Goal: Task Accomplishment & Management: Use online tool/utility

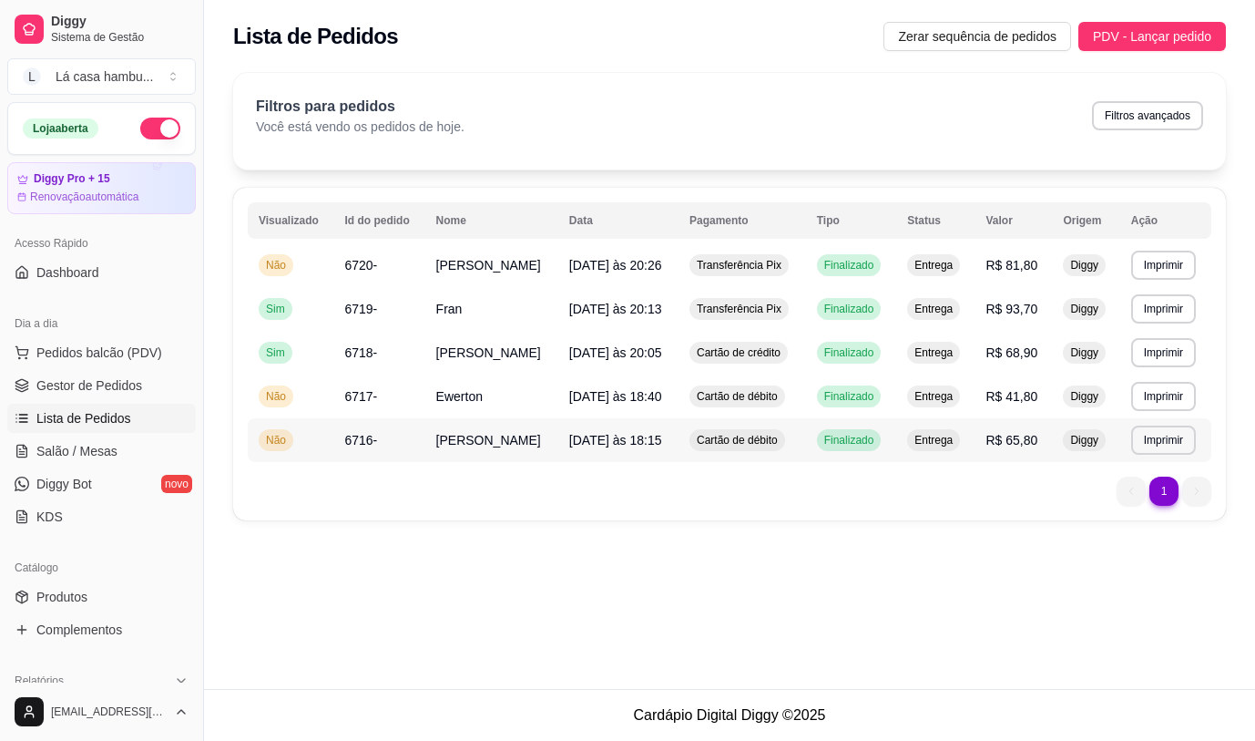
scroll to position [273, 0]
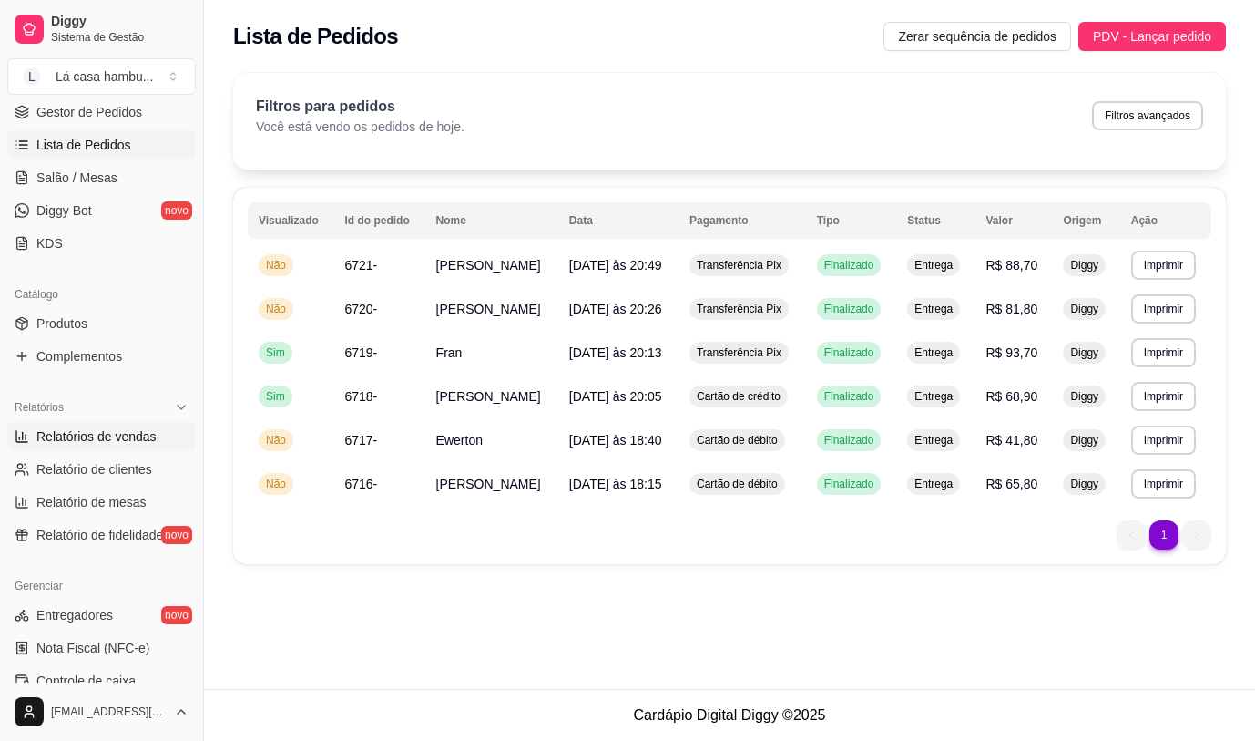
click at [147, 438] on span "Relatórios de vendas" at bounding box center [96, 436] width 120 height 18
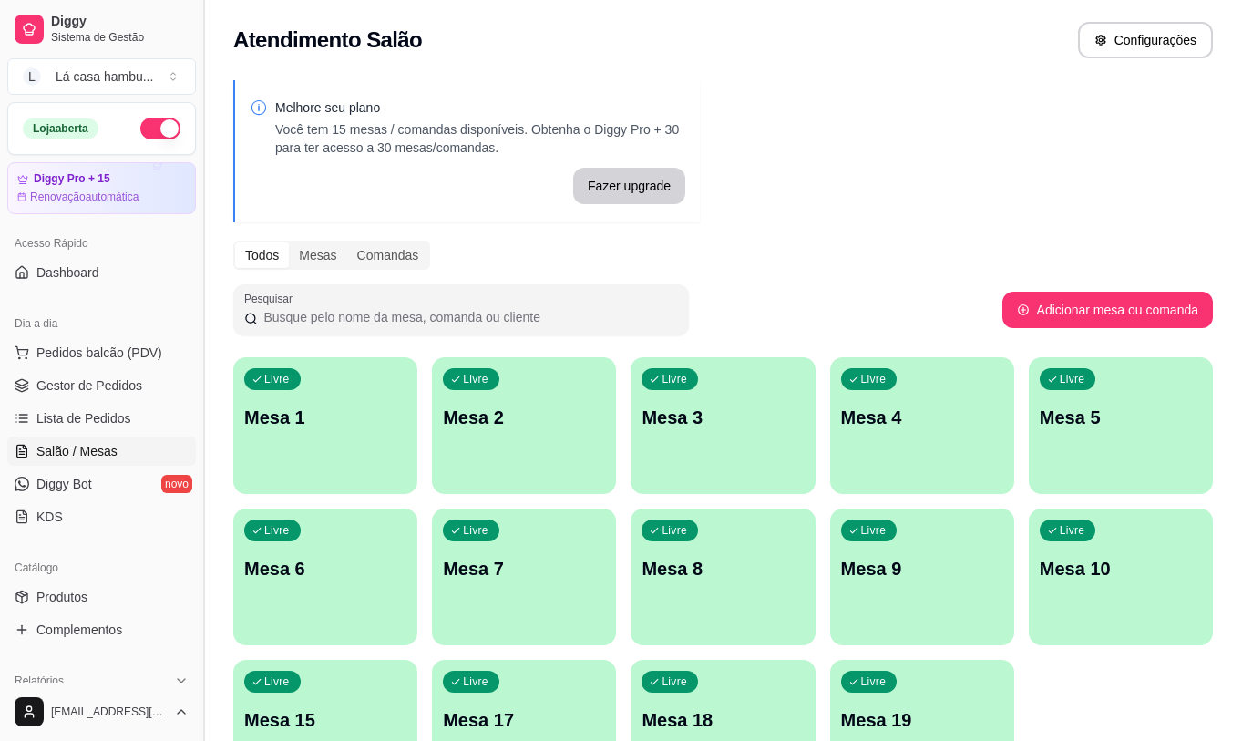
drag, startPoint x: 197, startPoint y: 381, endPoint x: 197, endPoint y: 419, distance: 38.3
click at [197, 419] on button "Toggle Sidebar" at bounding box center [203, 370] width 15 height 741
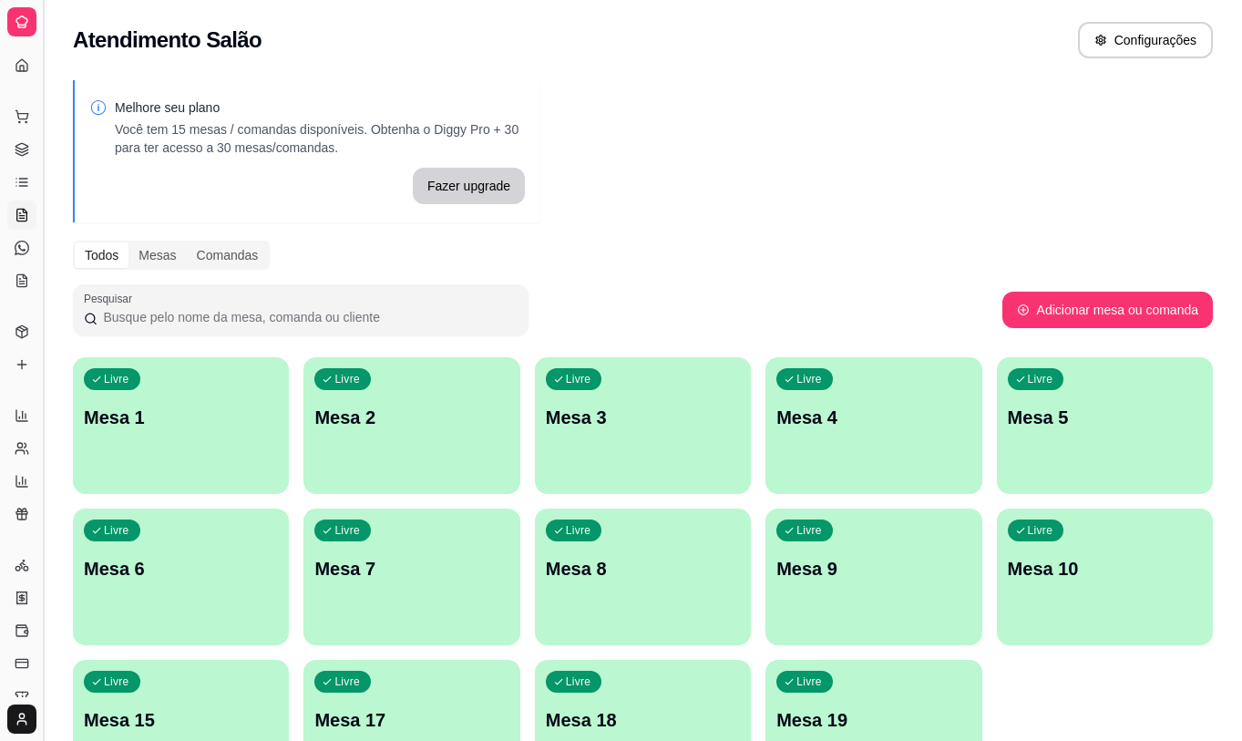
click at [47, 334] on button "Toggle Sidebar" at bounding box center [43, 370] width 15 height 741
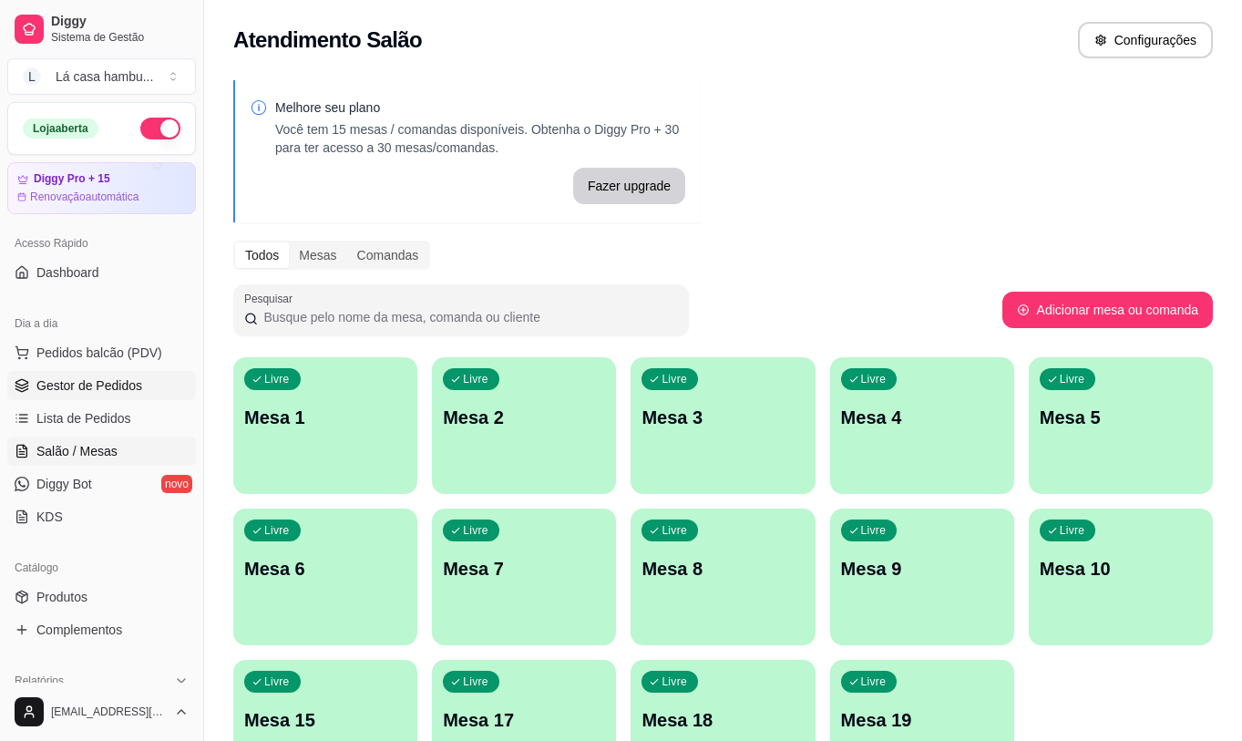
click at [139, 390] on link "Gestor de Pedidos" at bounding box center [101, 385] width 189 height 29
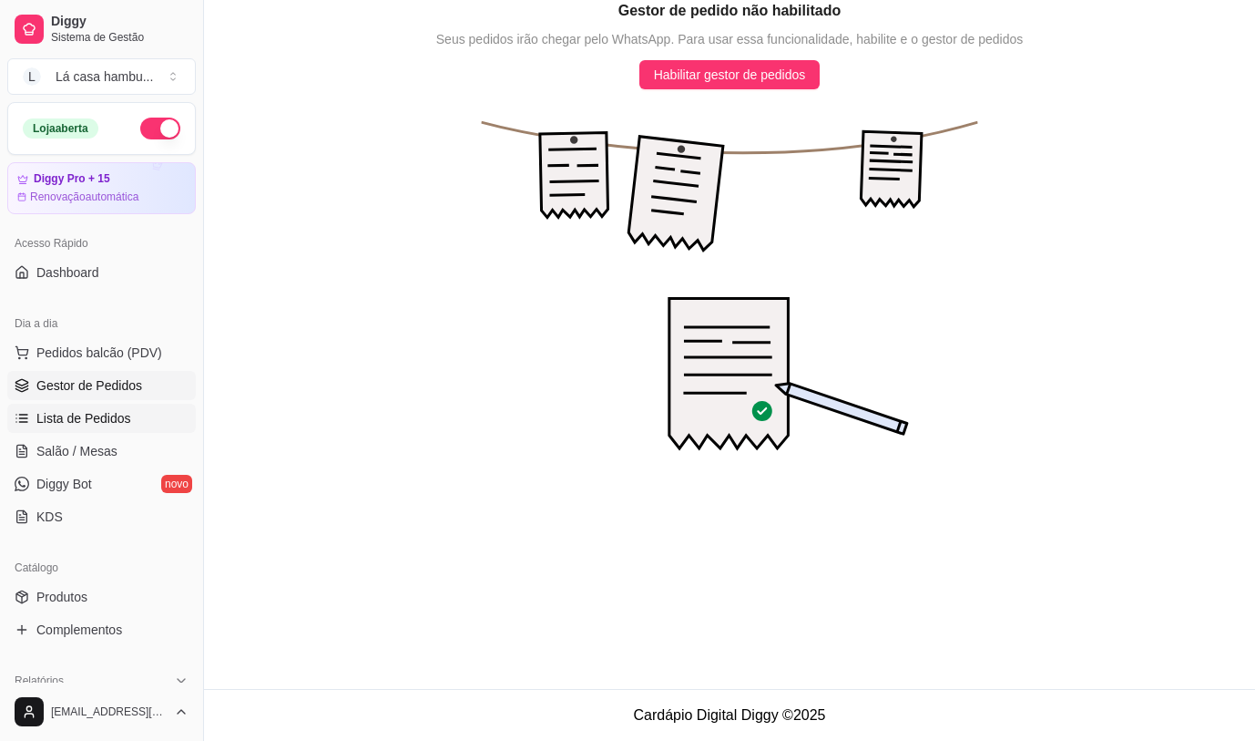
click at [88, 415] on span "Lista de Pedidos" at bounding box center [83, 418] width 95 height 18
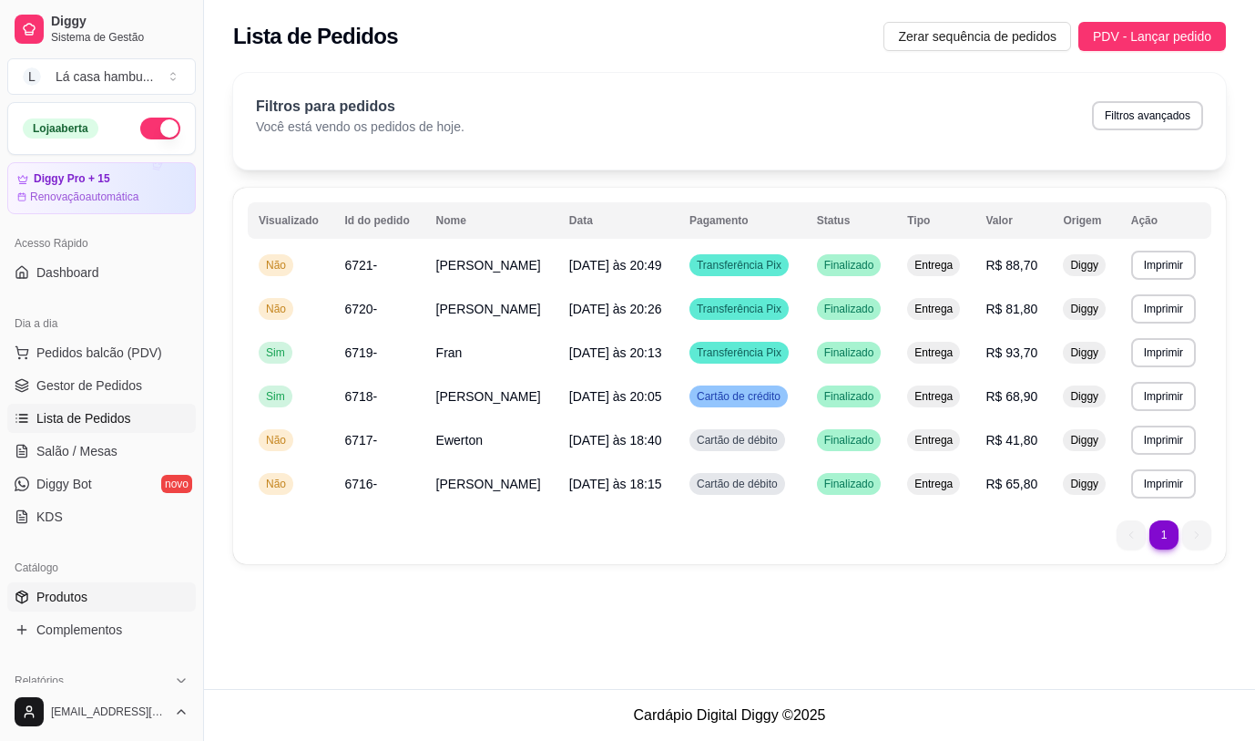
click at [84, 588] on span "Produtos" at bounding box center [61, 597] width 51 height 18
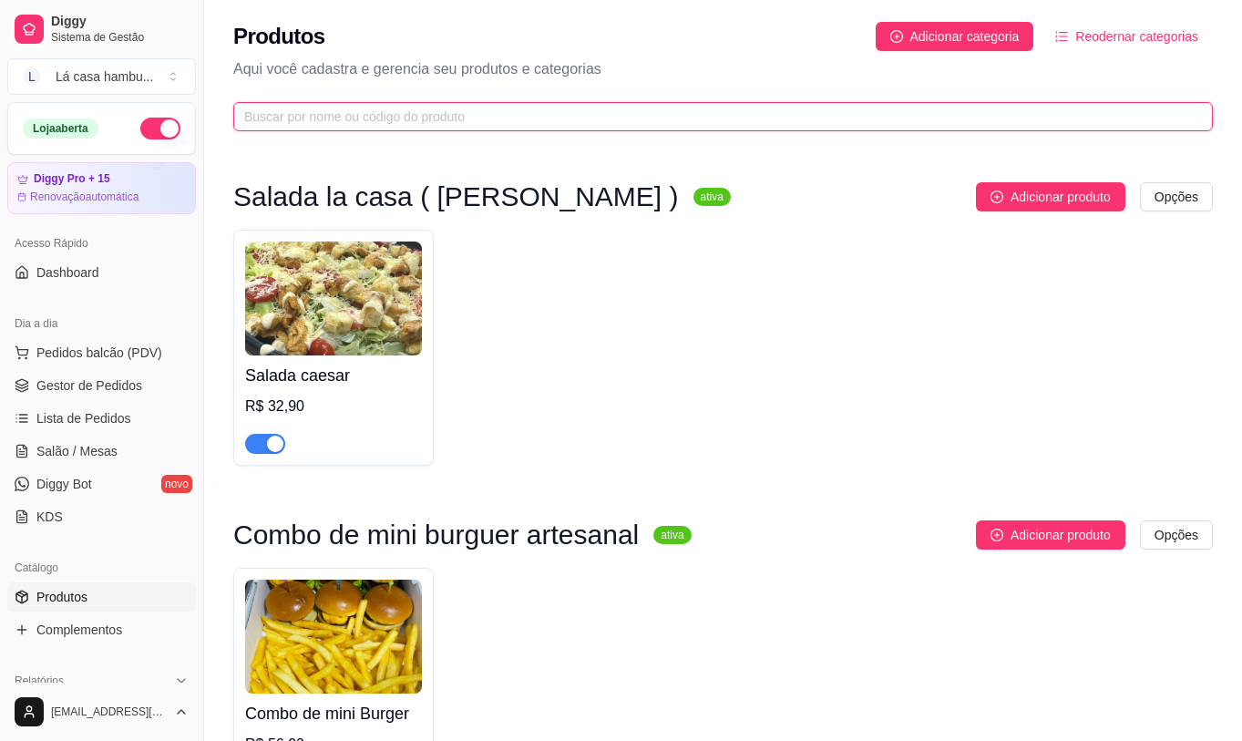
click at [387, 119] on input "text" at bounding box center [715, 117] width 943 height 20
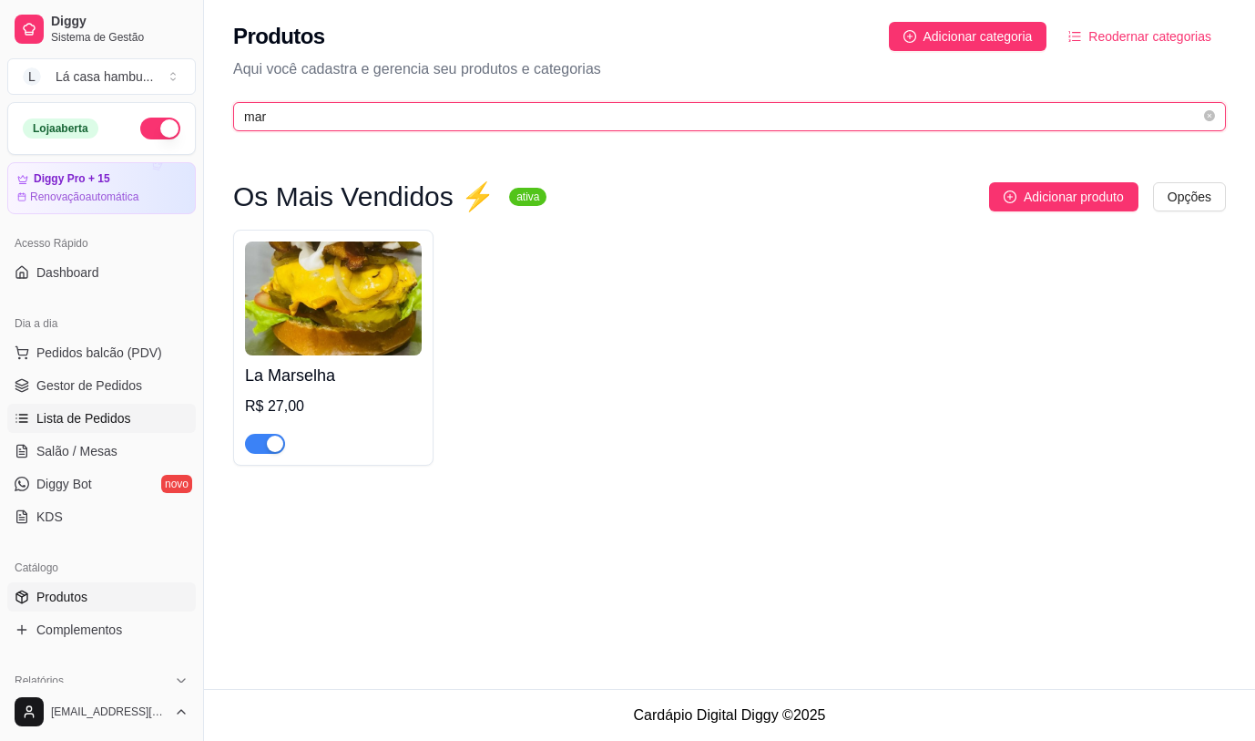
type input "mar"
click at [72, 416] on span "Lista de Pedidos" at bounding box center [83, 418] width 95 height 18
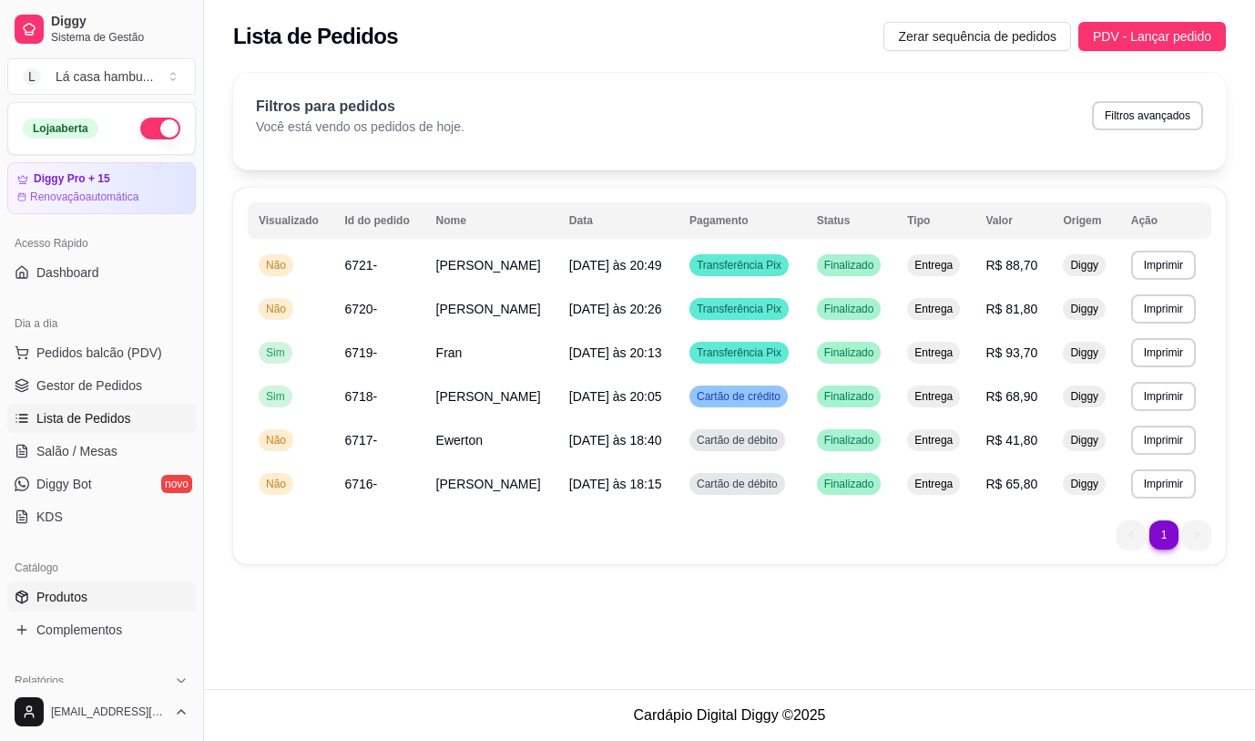
click at [111, 603] on link "Produtos" at bounding box center [101, 596] width 189 height 29
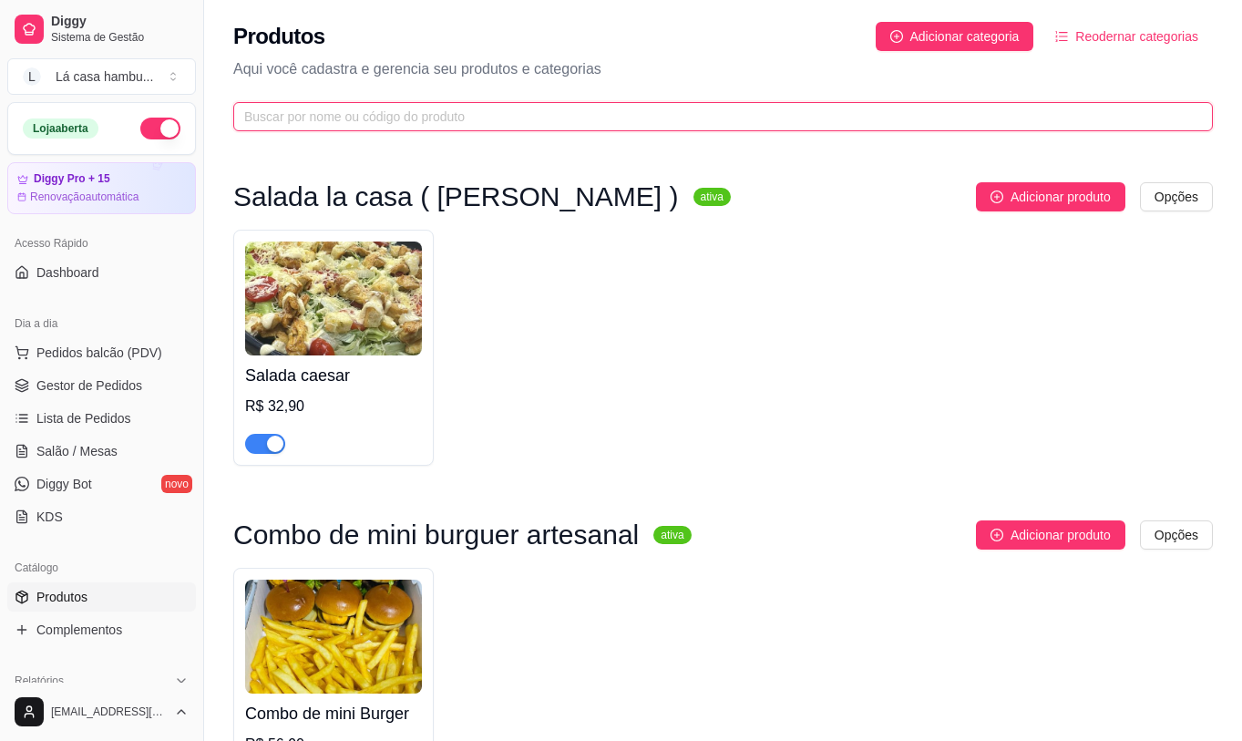
click at [391, 114] on input "text" at bounding box center [715, 117] width 943 height 20
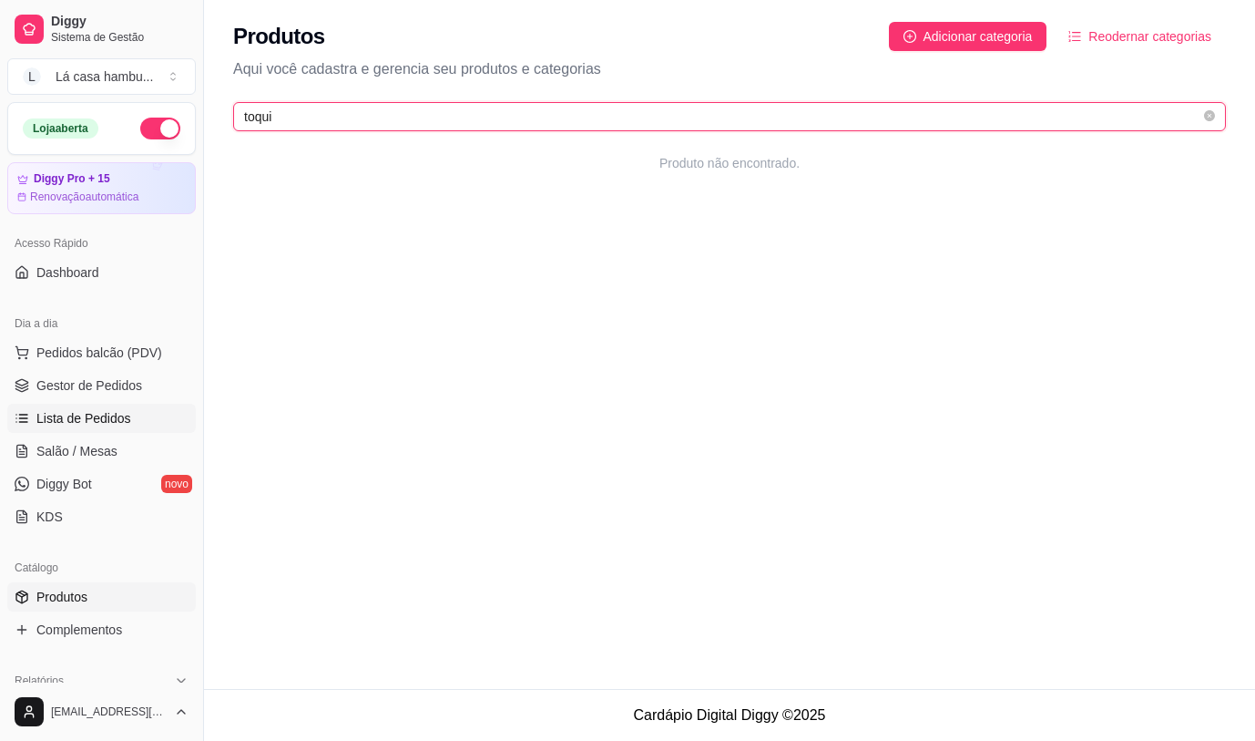
type input "toqui"
click at [152, 423] on link "Lista de Pedidos" at bounding box center [101, 418] width 189 height 29
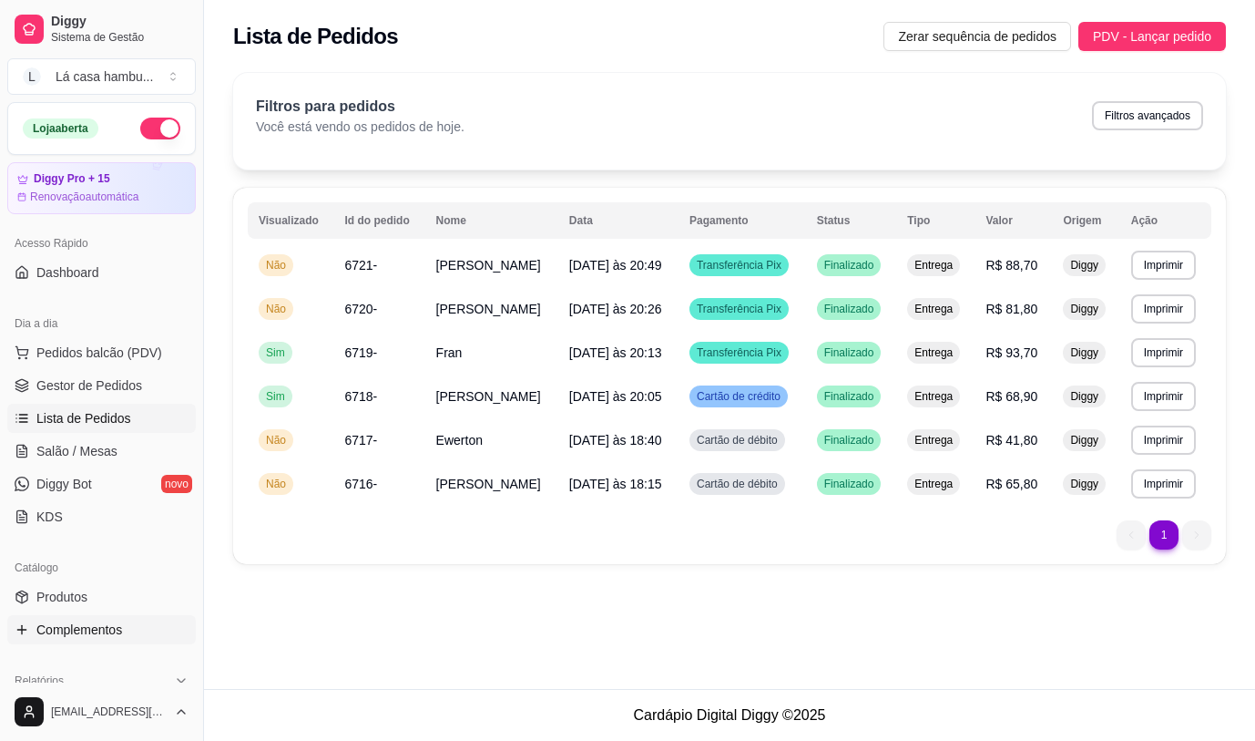
click at [77, 633] on span "Complementos" at bounding box center [79, 629] width 86 height 18
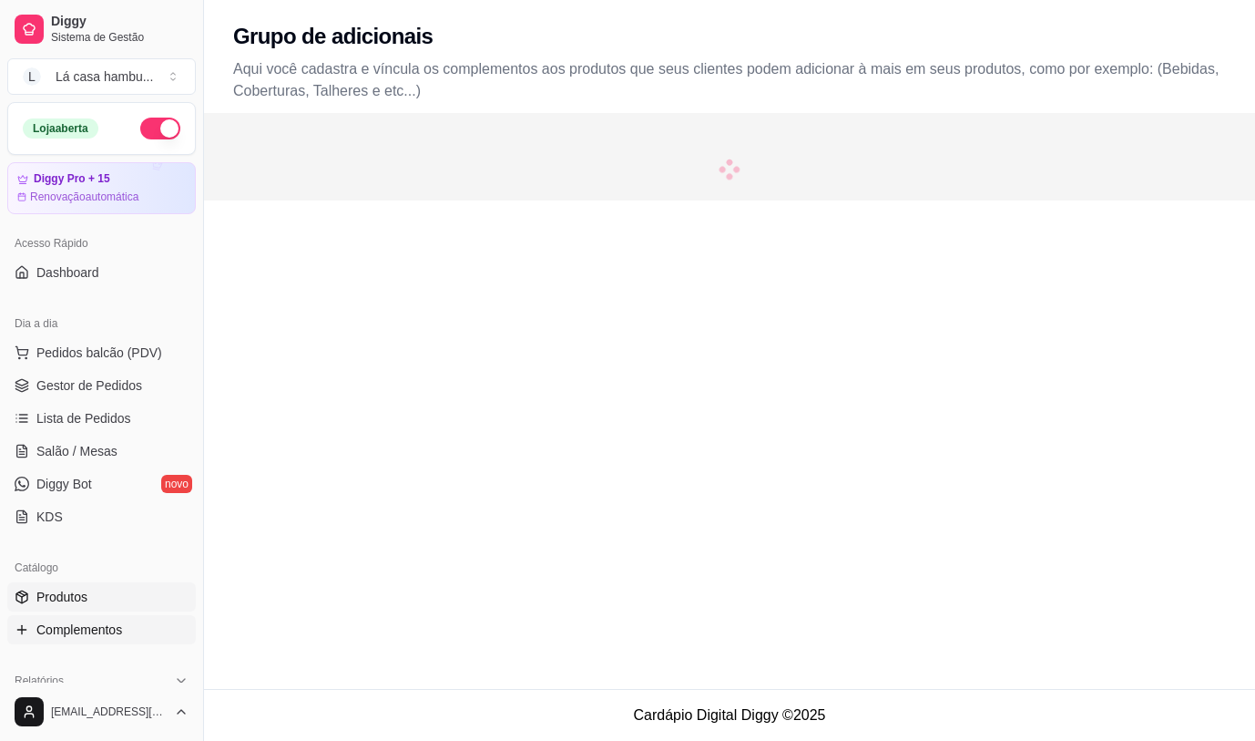
click at [90, 588] on link "Produtos" at bounding box center [101, 596] width 189 height 29
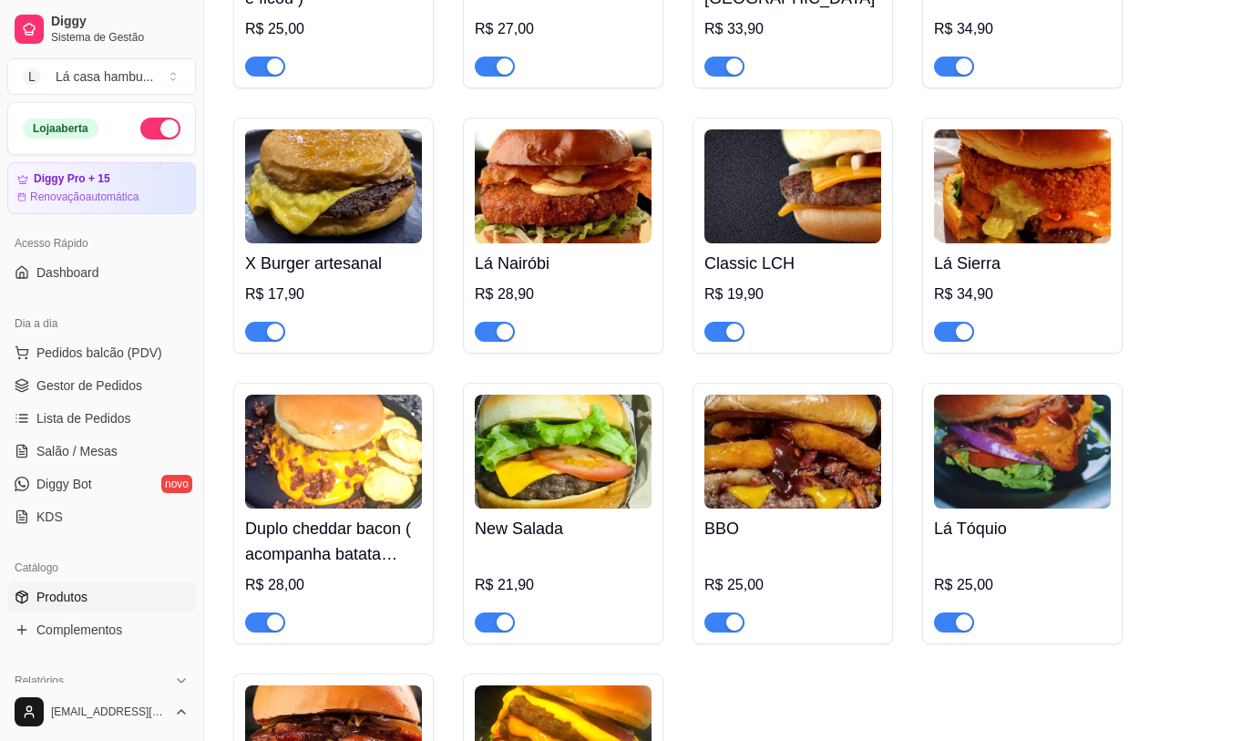
scroll to position [4464, 0]
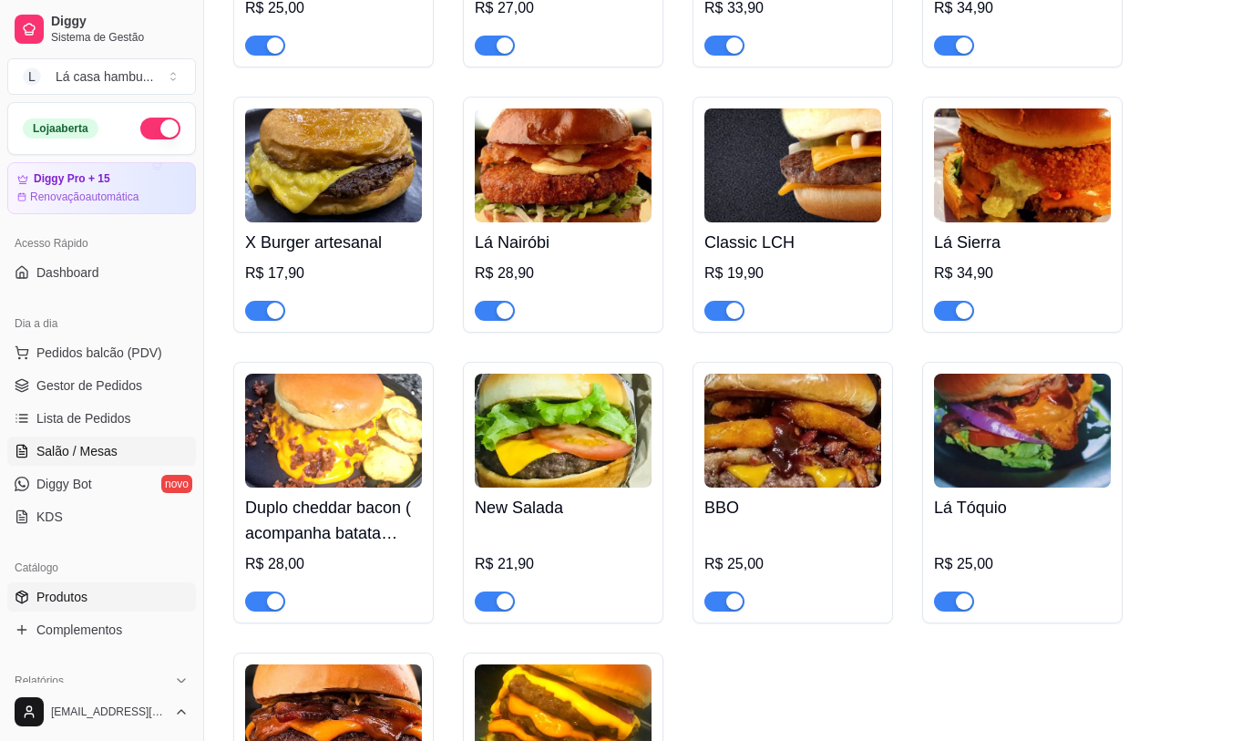
click at [98, 444] on span "Salão / Mesas" at bounding box center [76, 451] width 81 height 18
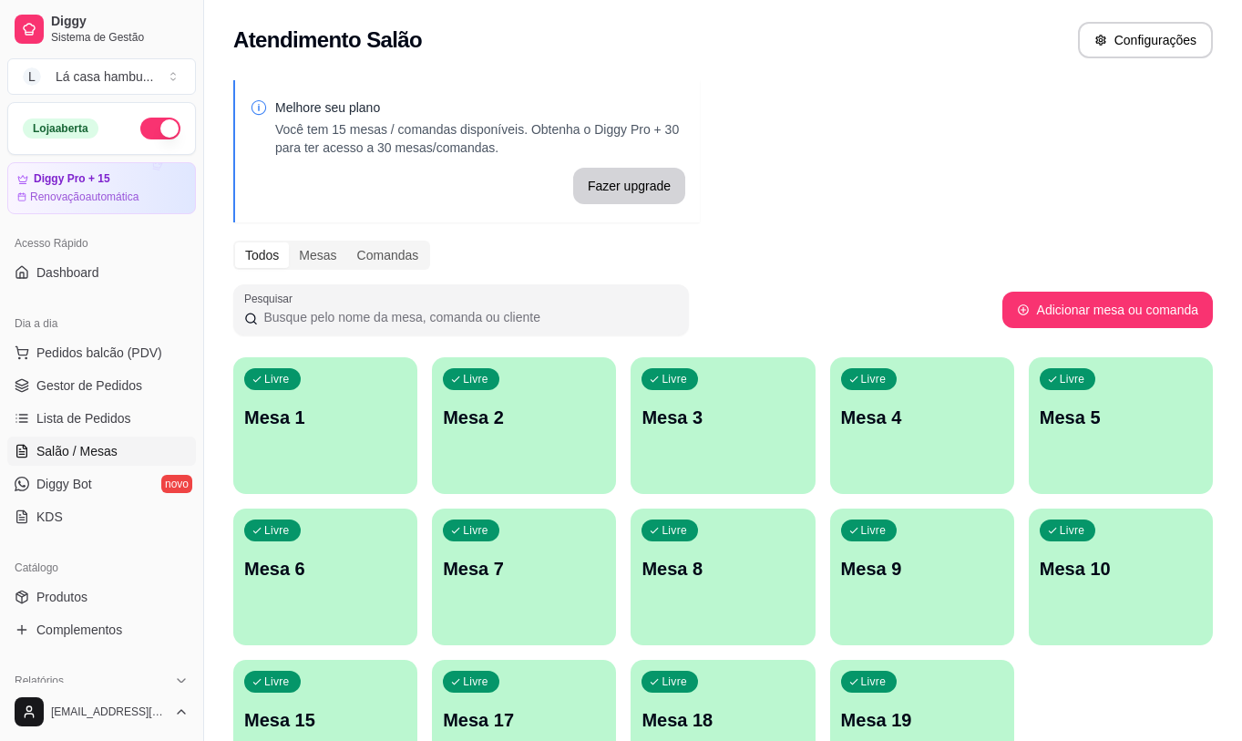
click at [881, 434] on div "Livre Mesa 4" at bounding box center [922, 414] width 184 height 115
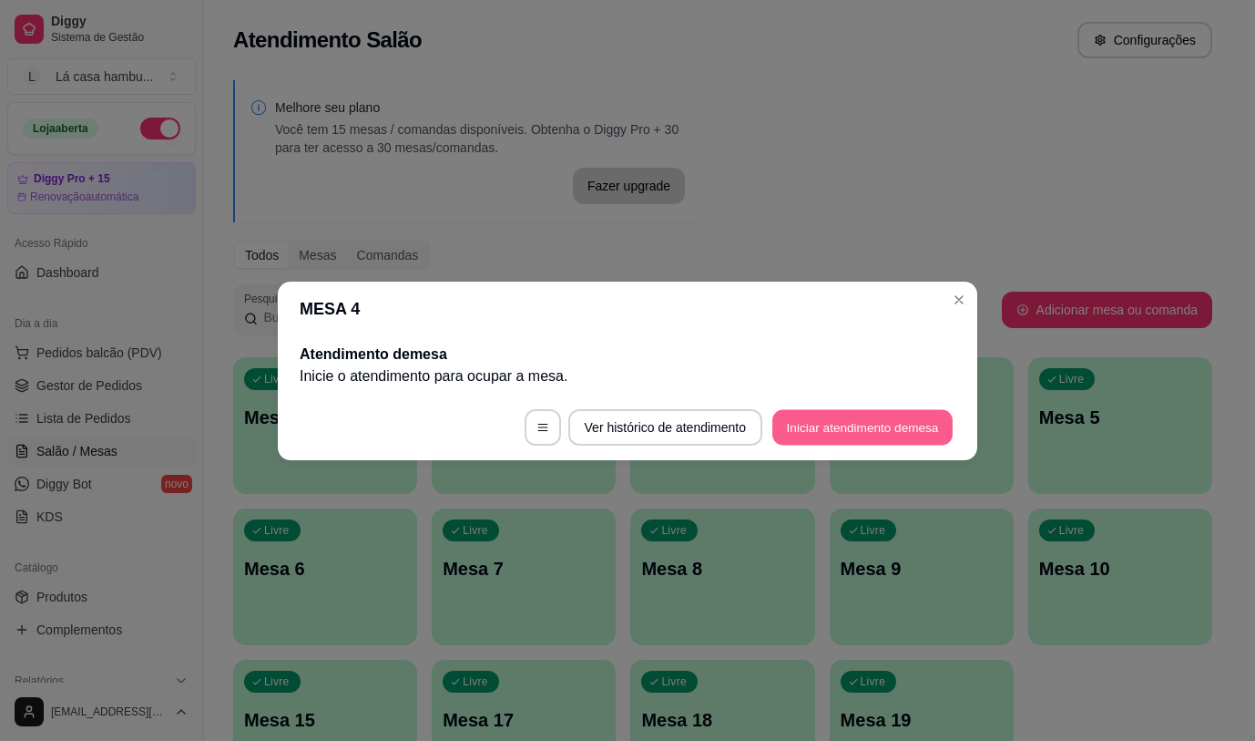
click at [912, 434] on button "Iniciar atendimento de mesa" at bounding box center [862, 427] width 180 height 36
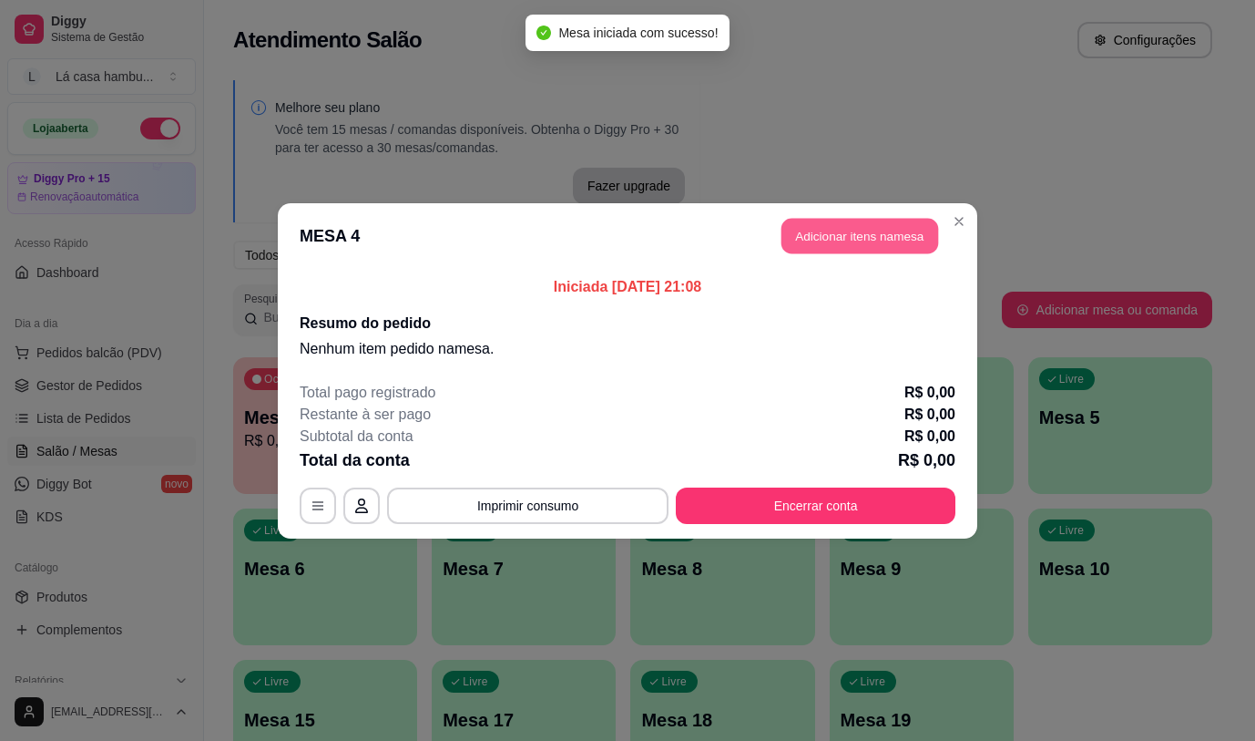
click at [900, 233] on button "Adicionar itens na mesa" at bounding box center [860, 236] width 157 height 36
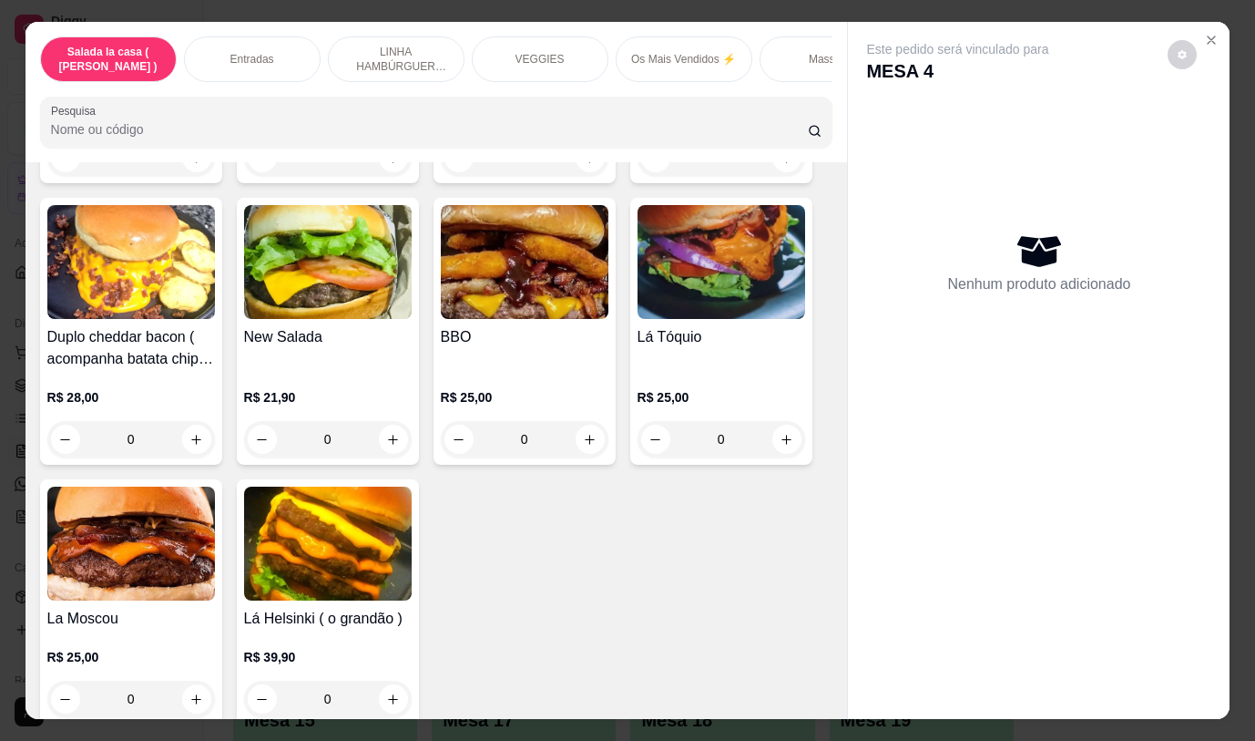
scroll to position [4034, 0]
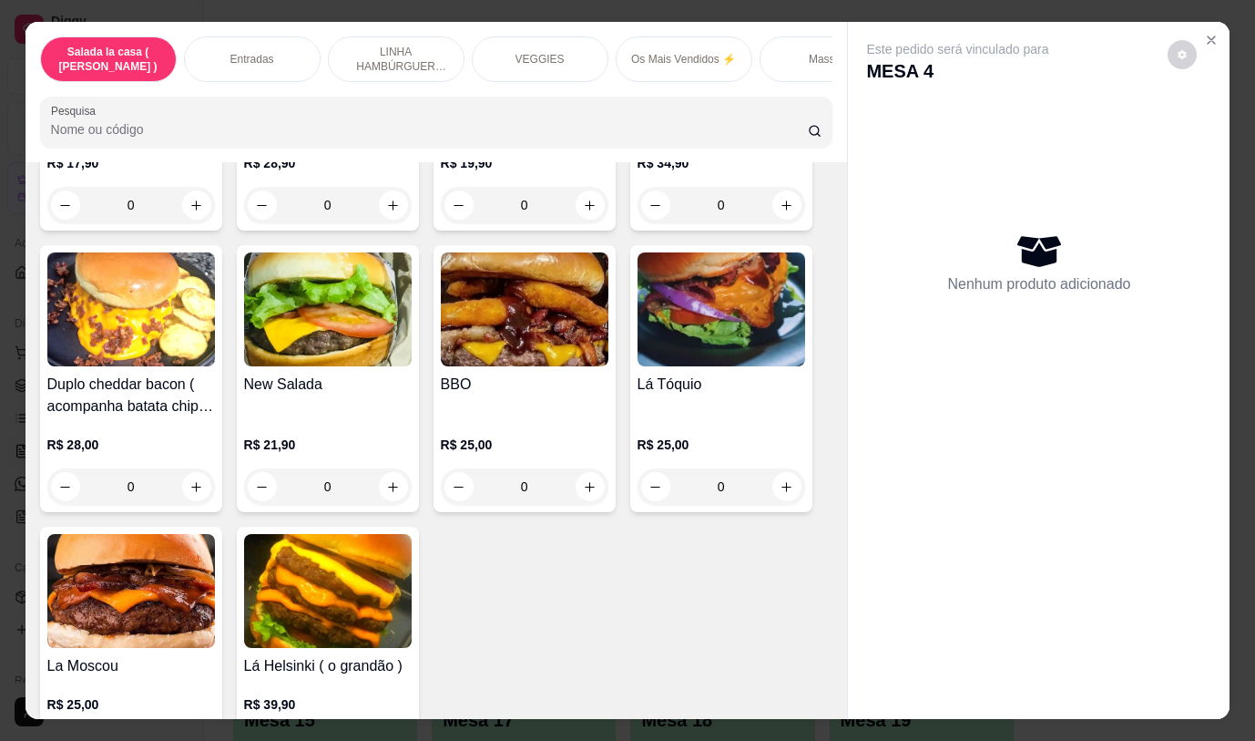
click at [780, 470] on div "0" at bounding box center [722, 486] width 168 height 36
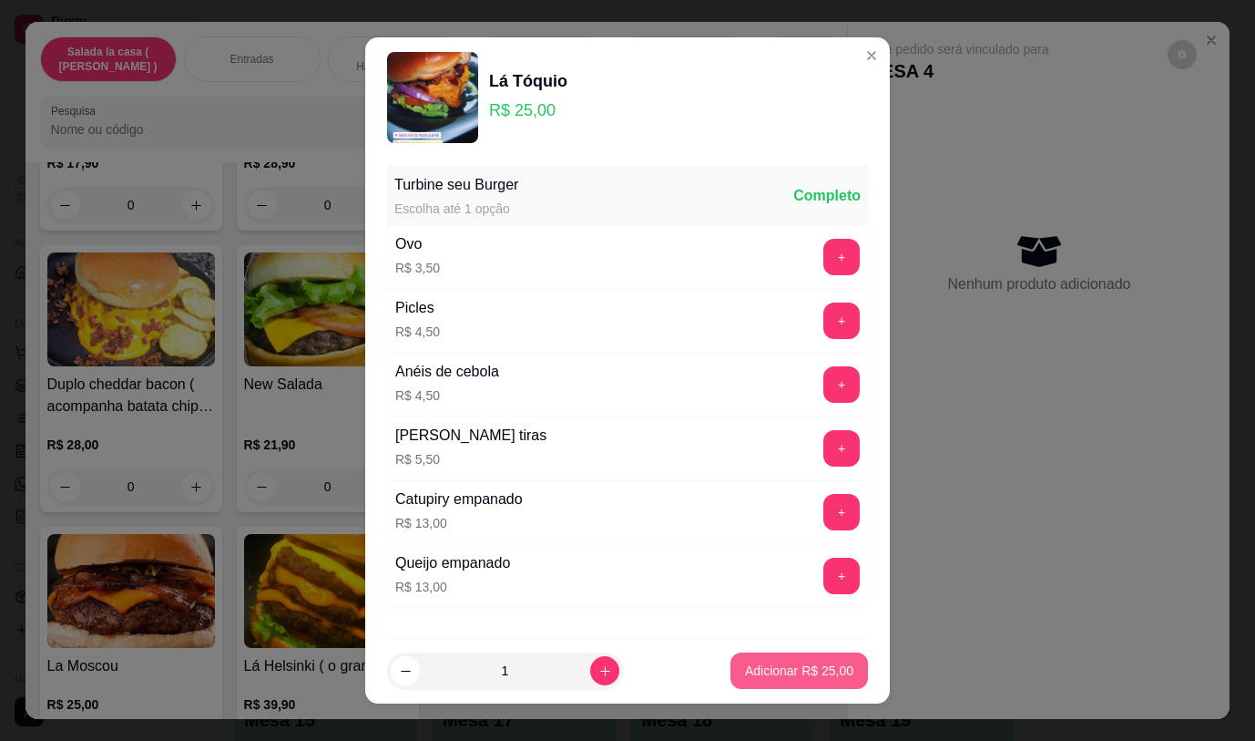
click at [782, 661] on p "Adicionar R$ 25,00" at bounding box center [799, 670] width 108 height 18
type input "1"
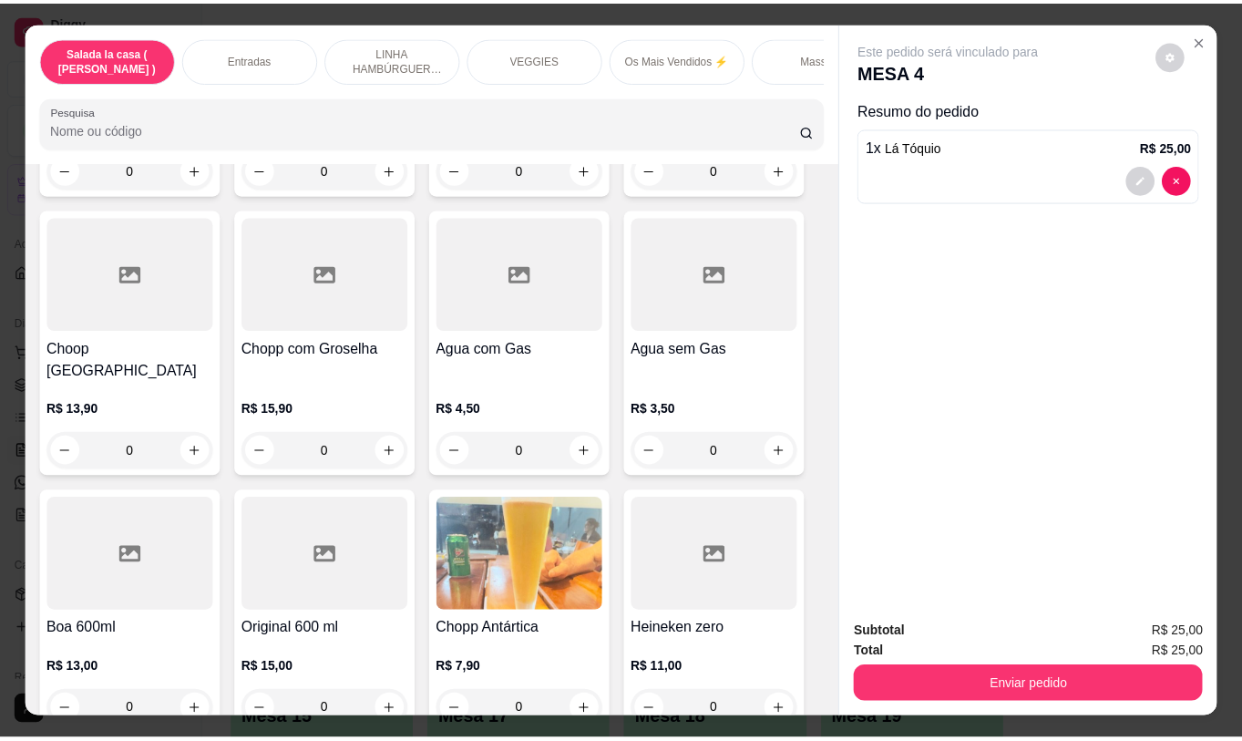
scroll to position [9241, 0]
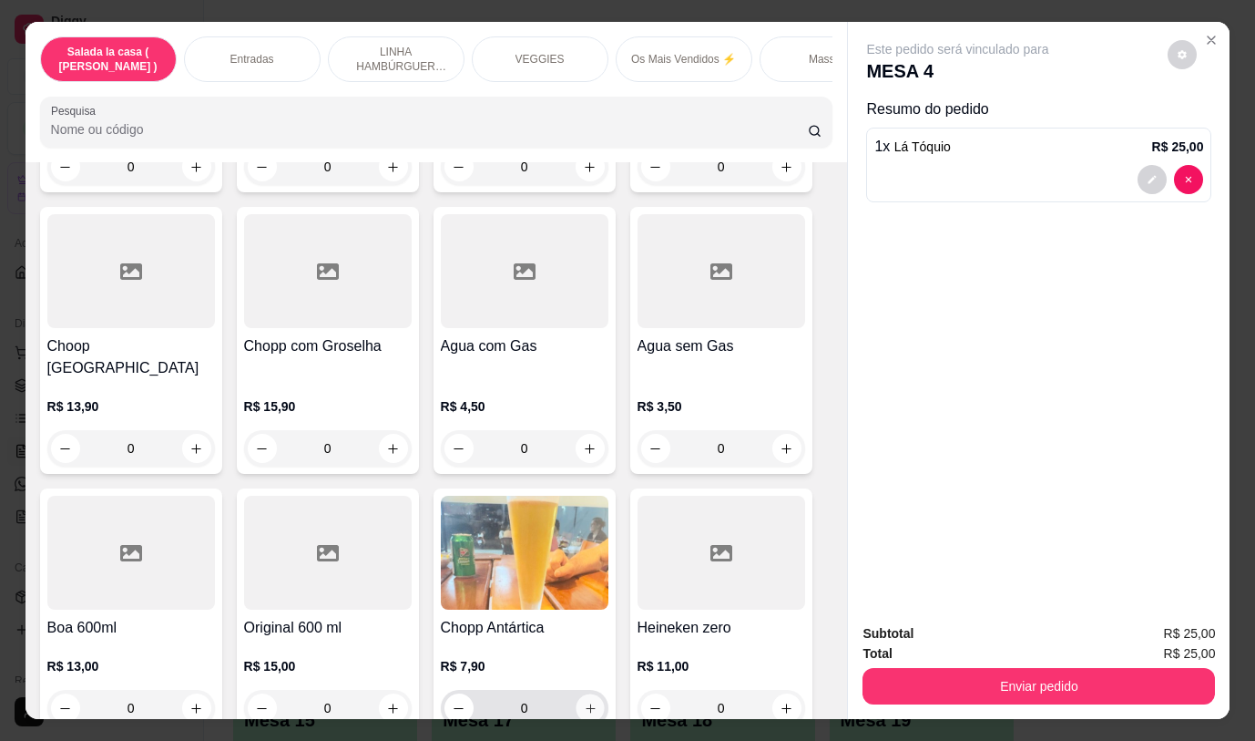
click at [583, 701] on icon "increase-product-quantity" at bounding box center [590, 708] width 14 height 14
type input "1"
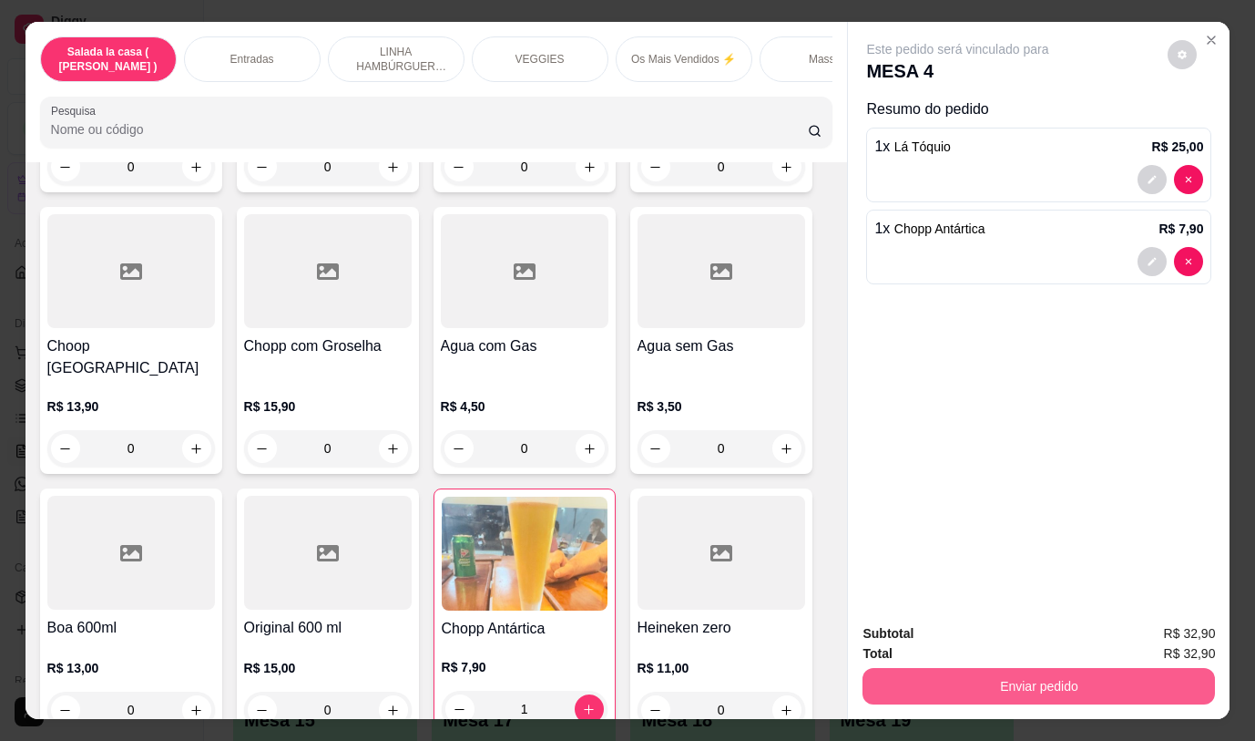
click at [938, 675] on button "Enviar pedido" at bounding box center [1039, 686] width 353 height 36
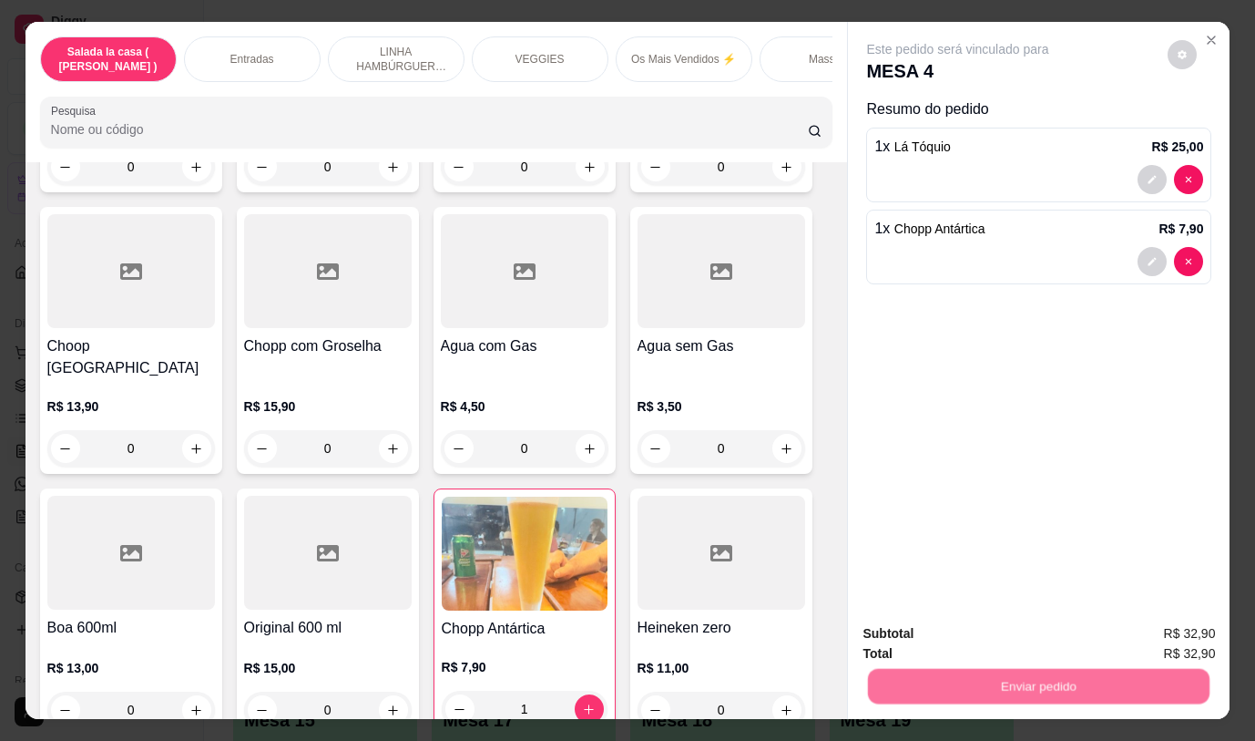
click at [932, 629] on button "Não registrar e enviar pedido" at bounding box center [979, 634] width 189 height 35
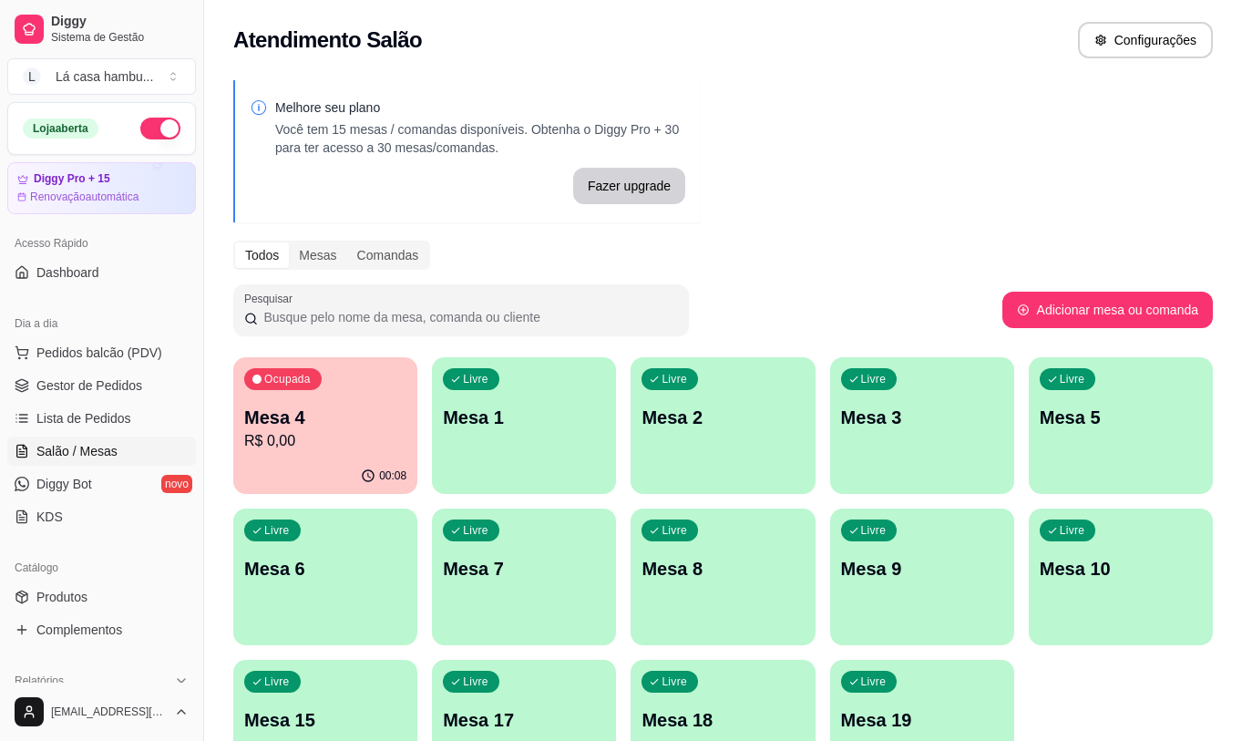
click at [401, 412] on p "Mesa 4" at bounding box center [325, 417] width 162 height 26
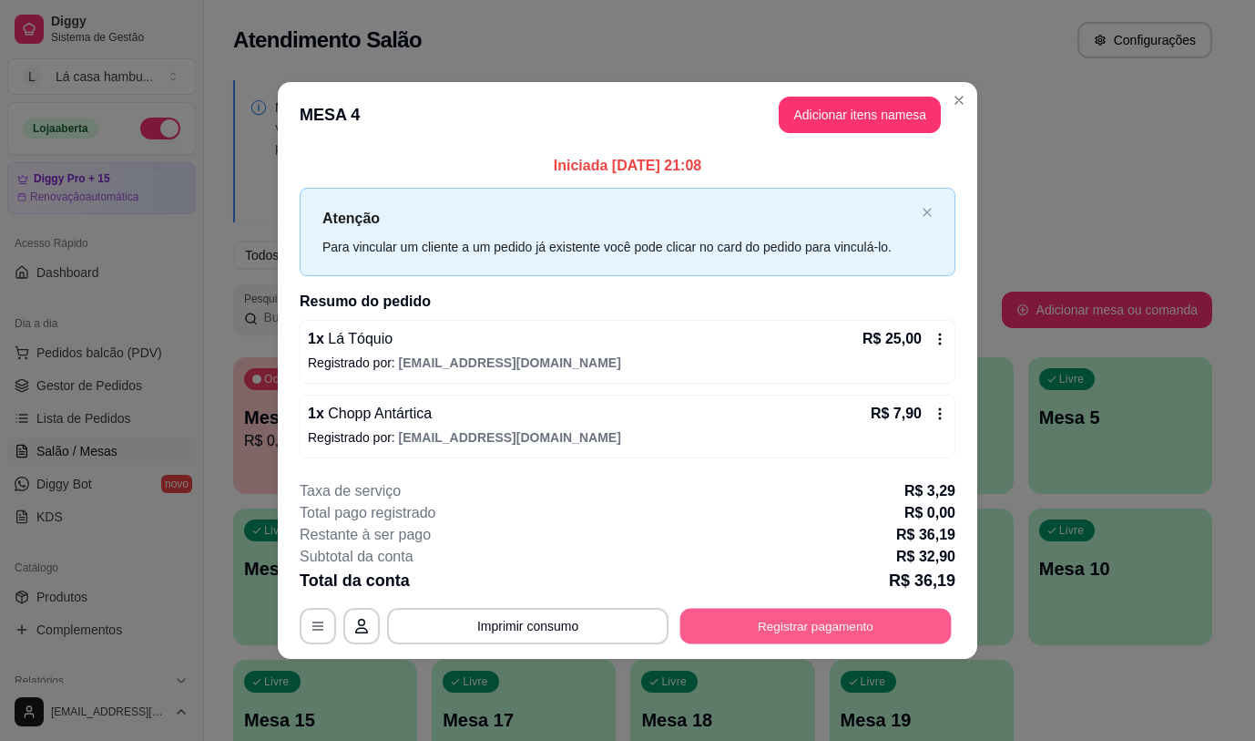
click at [859, 624] on button "Registrar pagamento" at bounding box center [815, 626] width 271 height 36
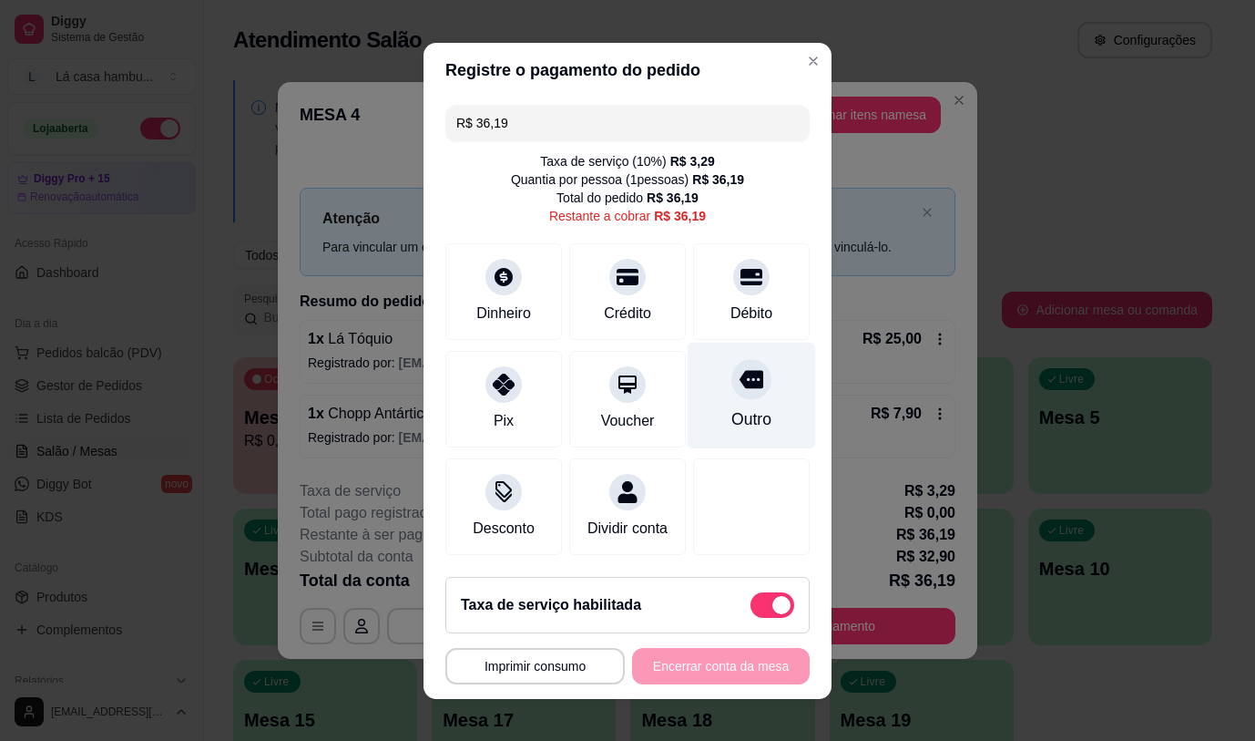
click at [740, 376] on icon at bounding box center [752, 379] width 24 height 24
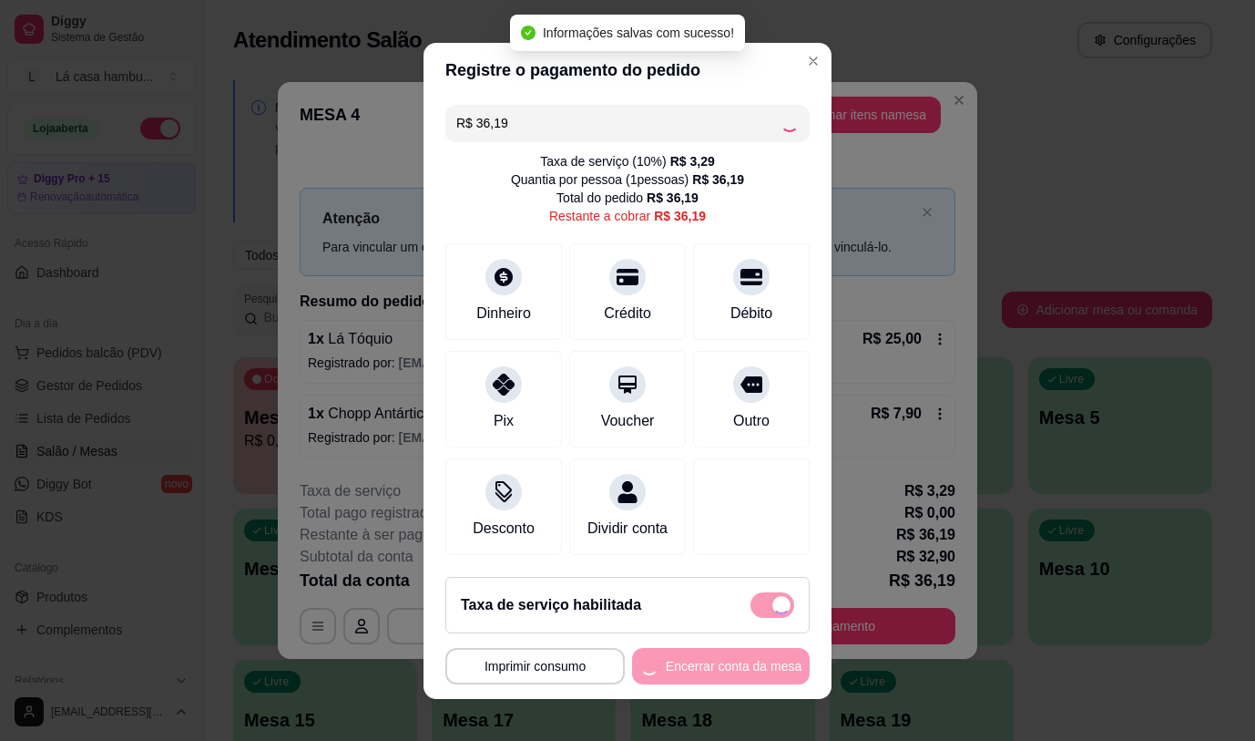
type input "R$ 0,00"
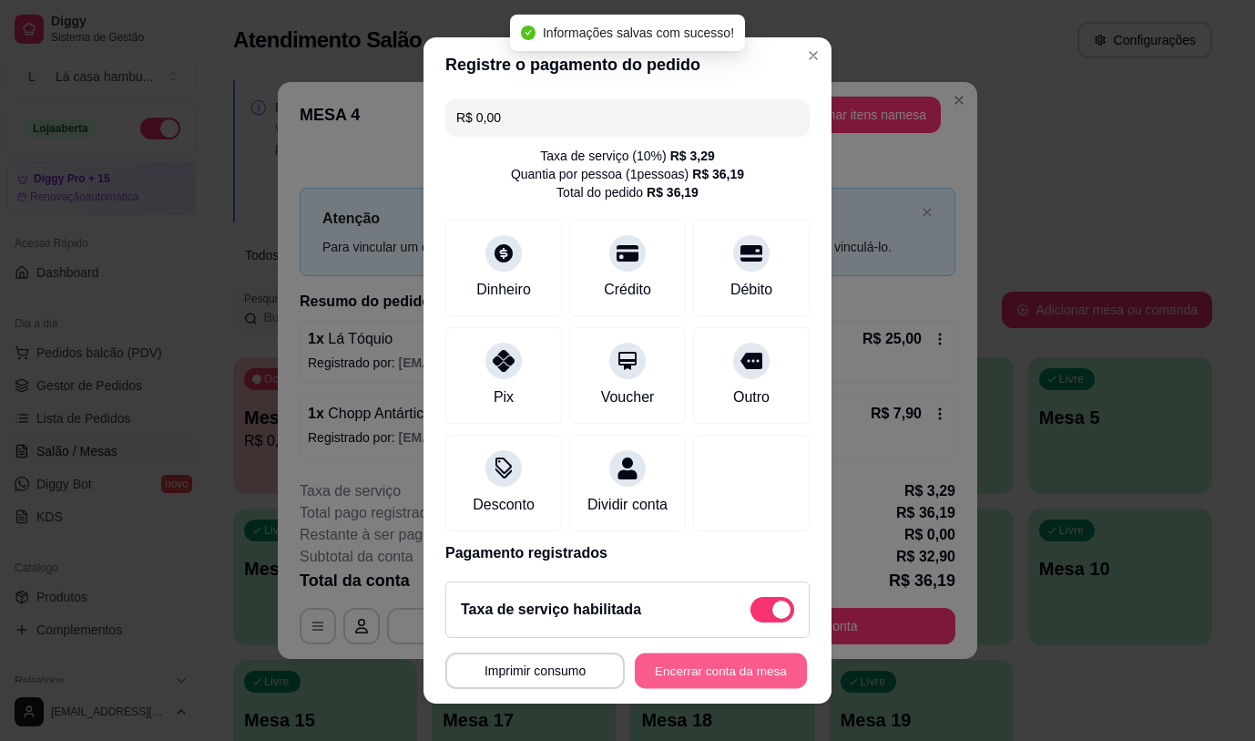
click at [693, 669] on button "Encerrar conta da mesa" at bounding box center [721, 671] width 172 height 36
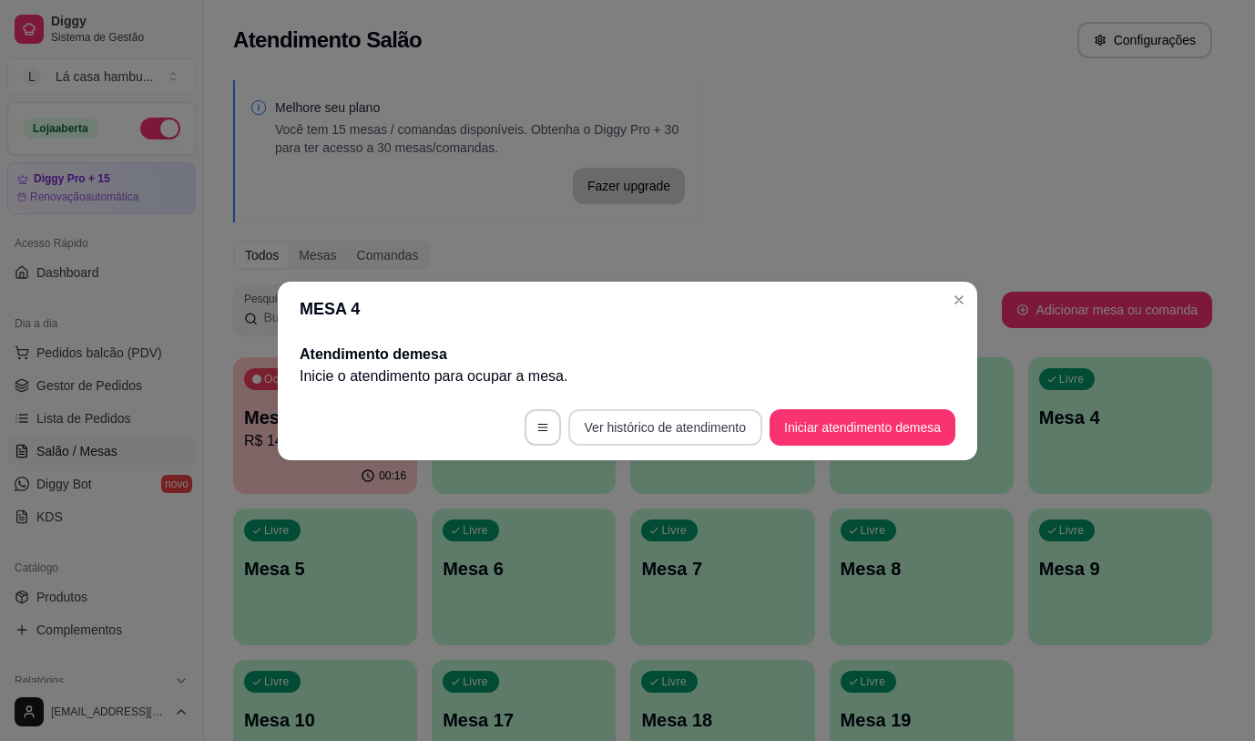
click at [674, 425] on button "Ver histórico de atendimento" at bounding box center [665, 427] width 194 height 36
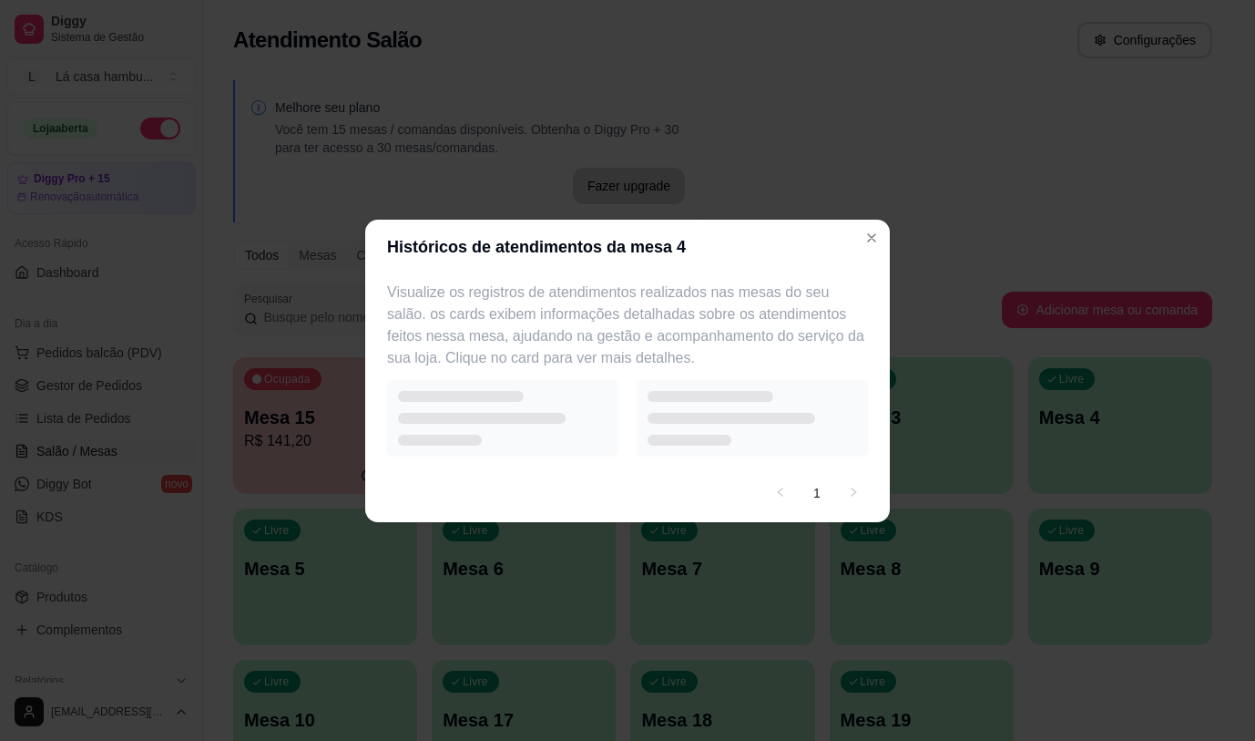
select select "7"
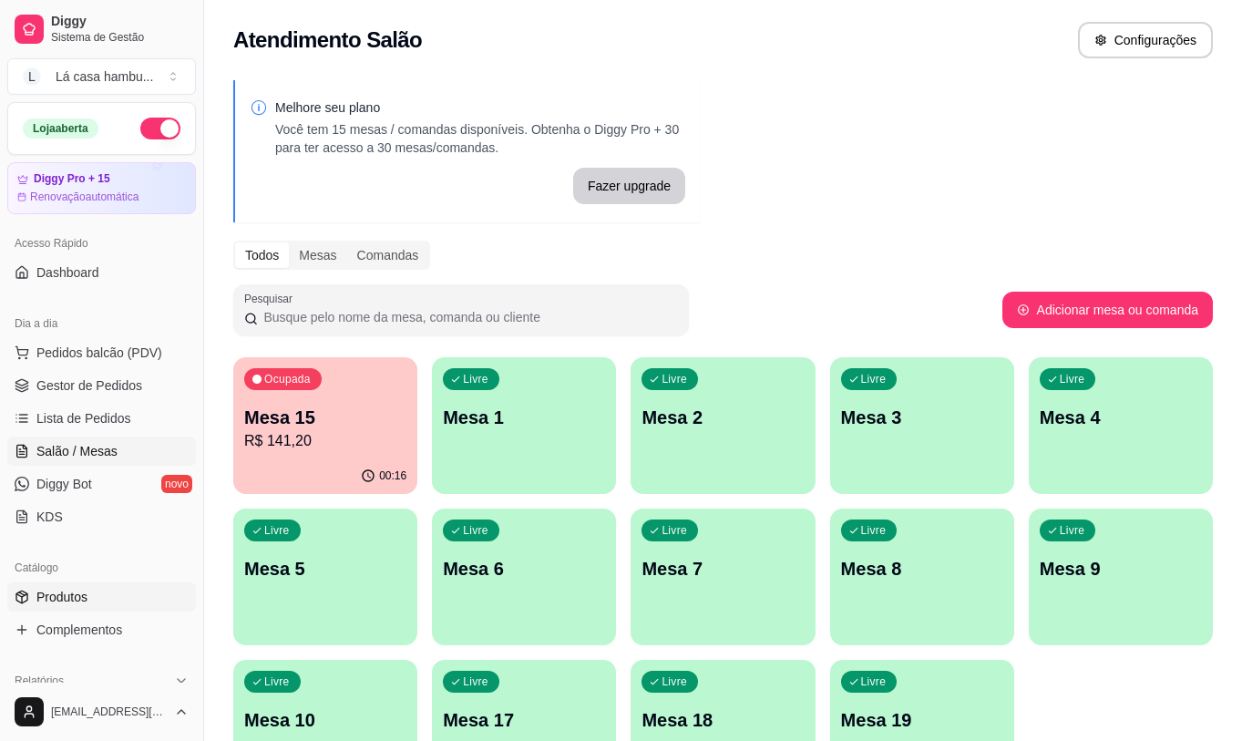
click at [100, 596] on link "Produtos" at bounding box center [101, 596] width 189 height 29
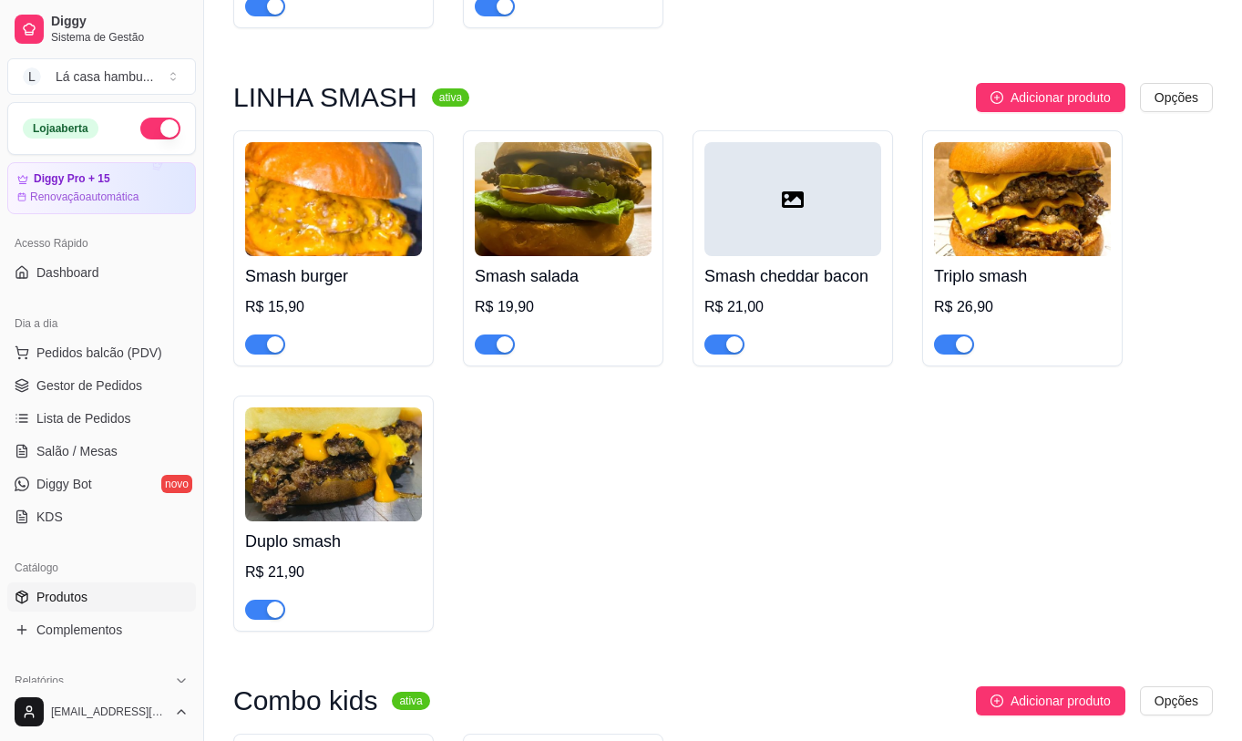
scroll to position [5739, 0]
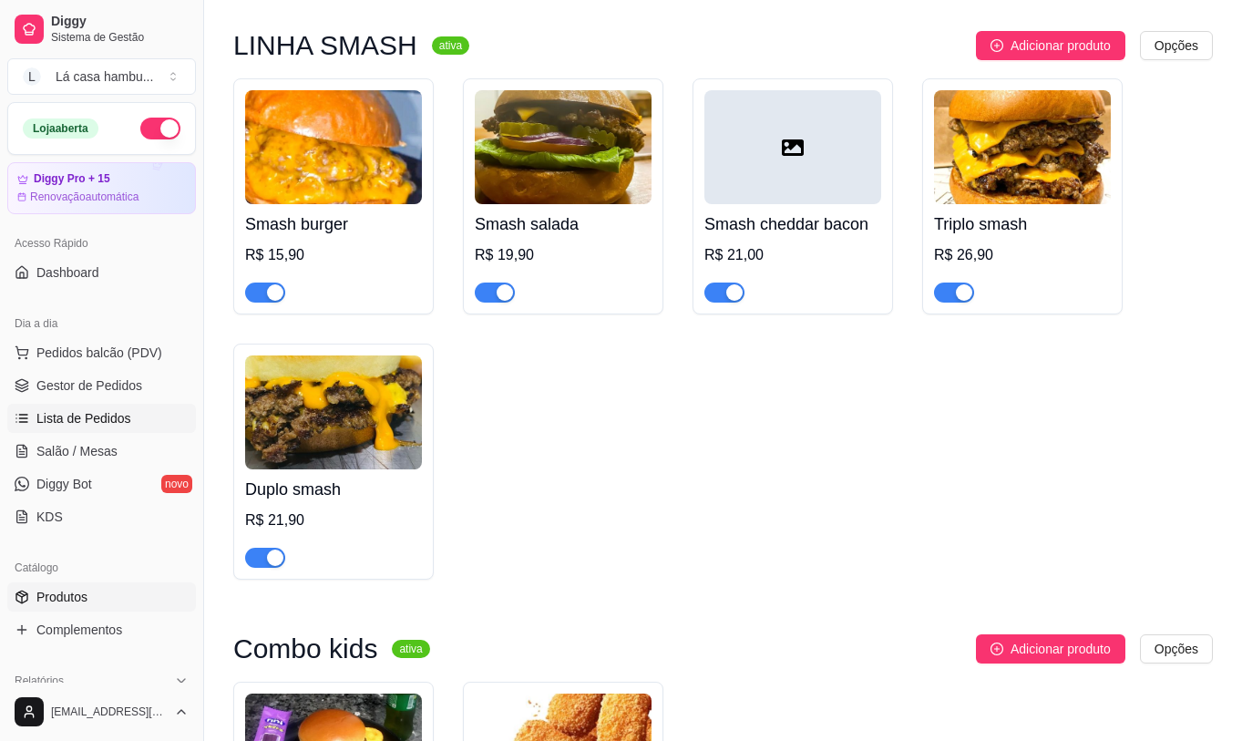
click at [110, 409] on span "Lista de Pedidos" at bounding box center [83, 418] width 95 height 18
